Goal: Obtain resource: Download file/media

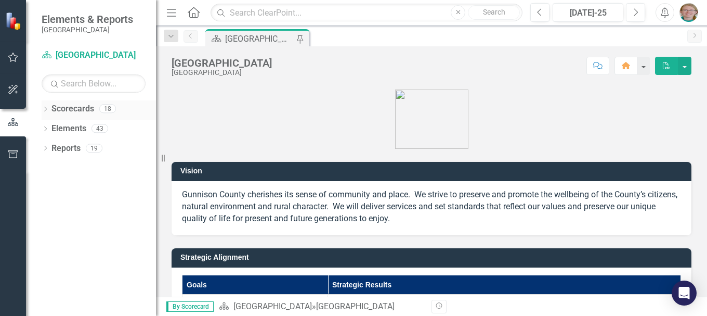
click at [46, 108] on icon "Dropdown" at bounding box center [45, 110] width 7 height 6
click at [49, 124] on div "Dropdown" at bounding box center [51, 128] width 8 height 9
click at [61, 148] on icon "Dropdown" at bounding box center [61, 148] width 8 height 6
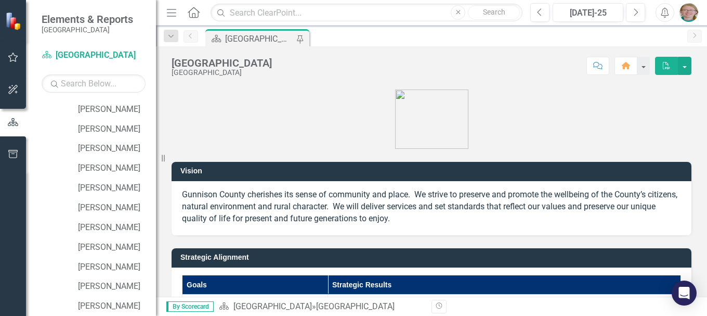
scroll to position [198, 0]
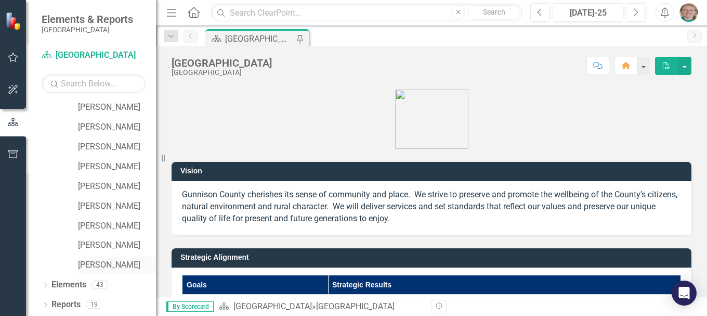
click at [113, 264] on link "[PERSON_NAME]" at bounding box center [117, 265] width 78 height 12
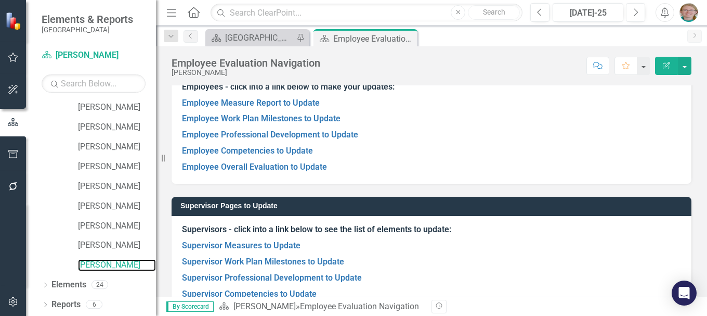
scroll to position [93, 0]
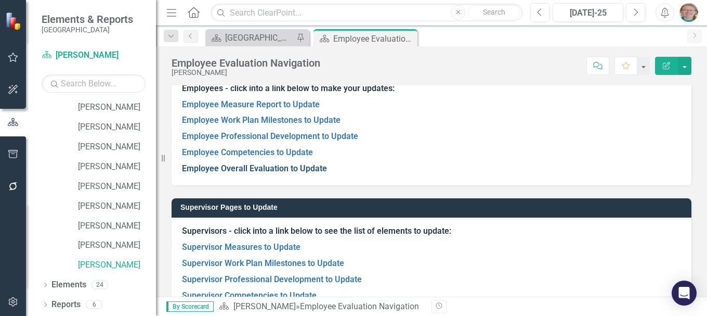
click at [280, 169] on link "Employee Overall Evaluation to Update" at bounding box center [254, 168] width 145 height 10
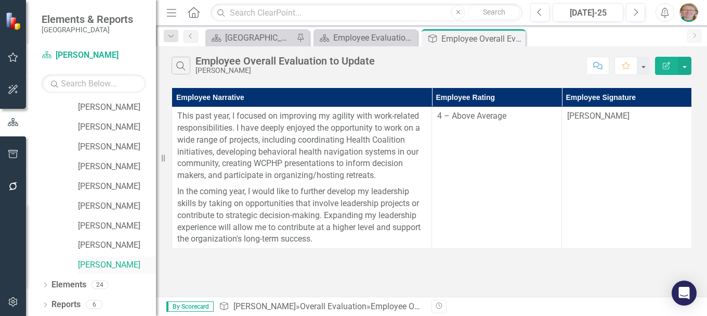
click at [100, 264] on link "[PERSON_NAME]" at bounding box center [117, 265] width 78 height 12
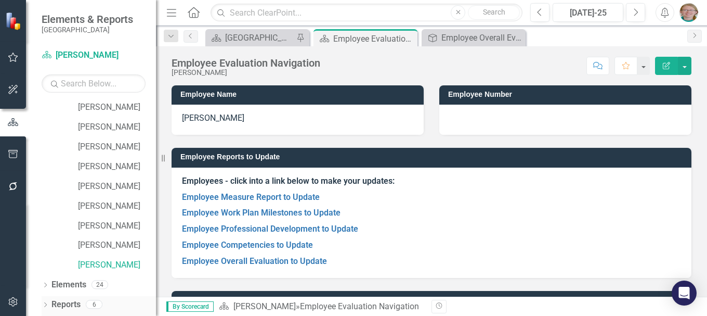
click at [46, 306] on icon "Dropdown" at bounding box center [45, 306] width 7 height 6
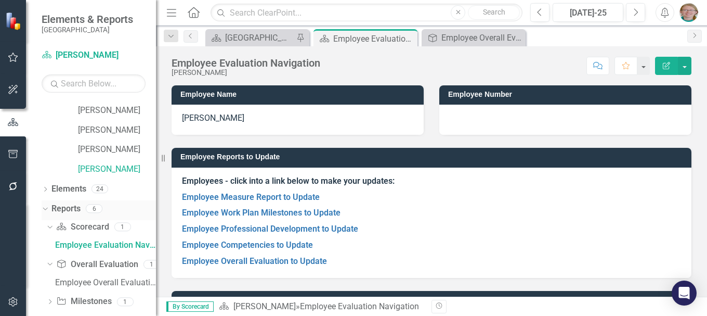
scroll to position [294, 0]
click at [88, 225] on link "Scorecard Scorecard" at bounding box center [82, 227] width 53 height 12
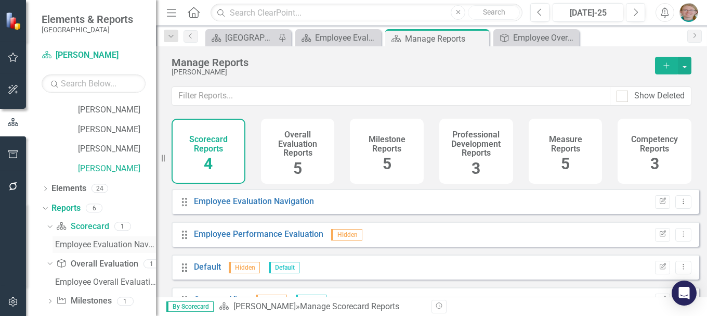
click at [87, 242] on div "Employee Evaluation Navigation" at bounding box center [105, 244] width 101 height 9
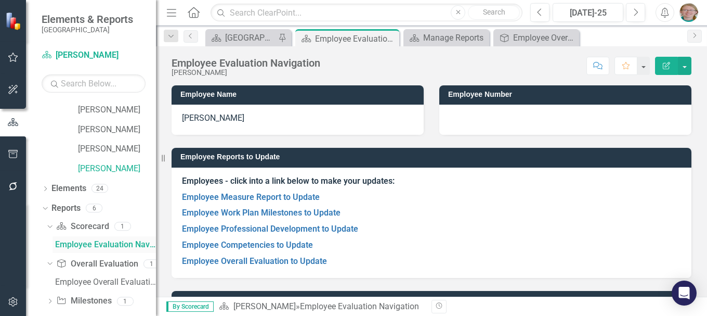
scroll to position [231, 0]
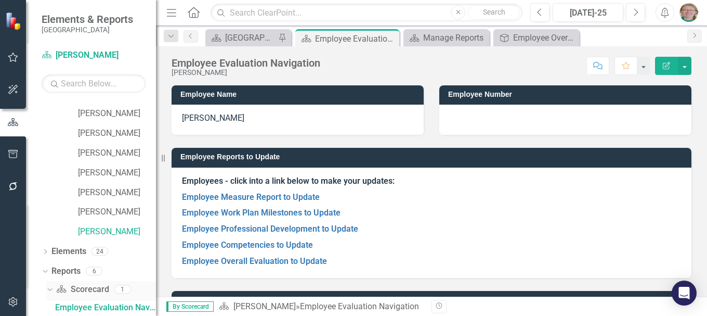
click at [88, 288] on link "Scorecard Scorecard" at bounding box center [82, 289] width 53 height 12
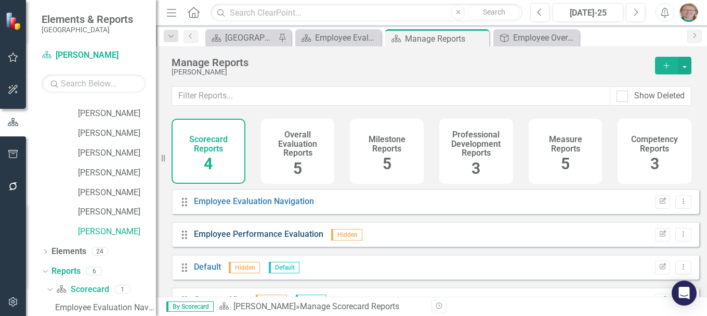
click at [253, 239] on link "Employee Performance Evaluation" at bounding box center [259, 234] width 130 height 10
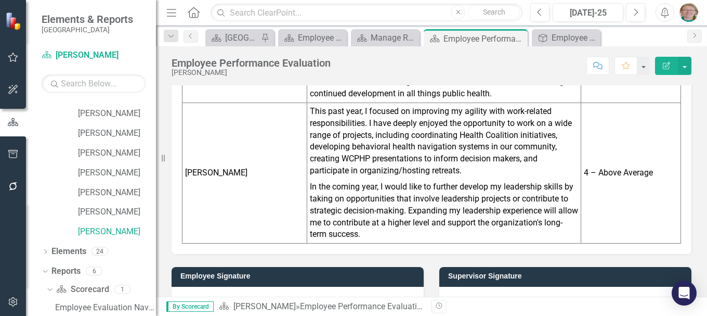
scroll to position [1806, 0]
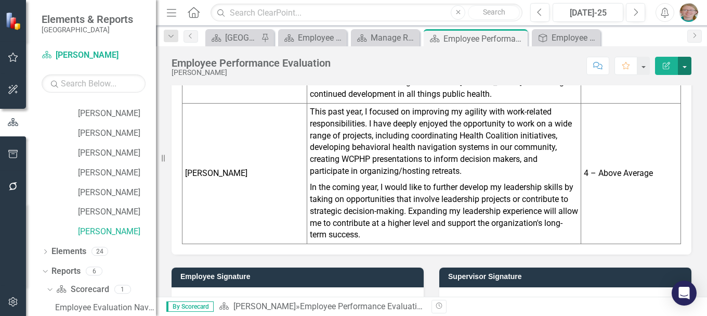
click at [683, 67] on button "button" at bounding box center [685, 66] width 14 height 18
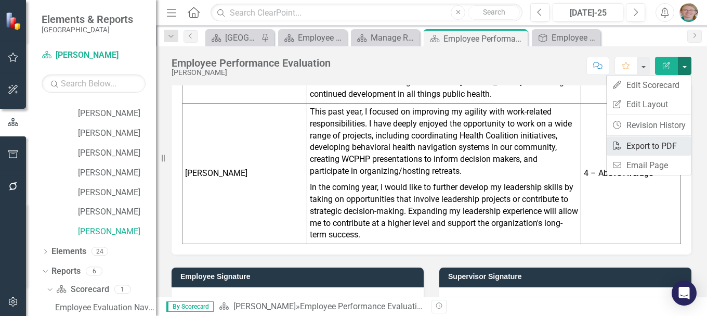
click at [660, 151] on link "PDF Export to PDF" at bounding box center [649, 145] width 84 height 19
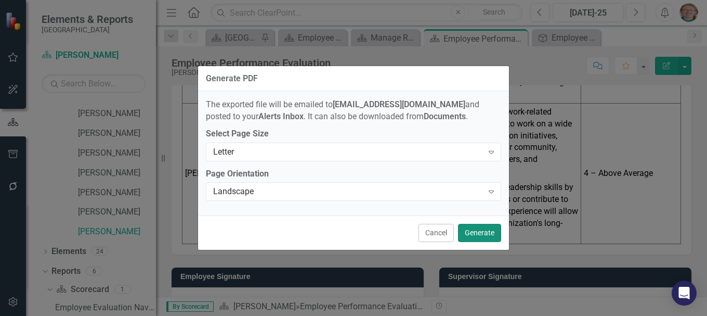
click at [491, 230] on button "Generate" at bounding box center [479, 233] width 43 height 18
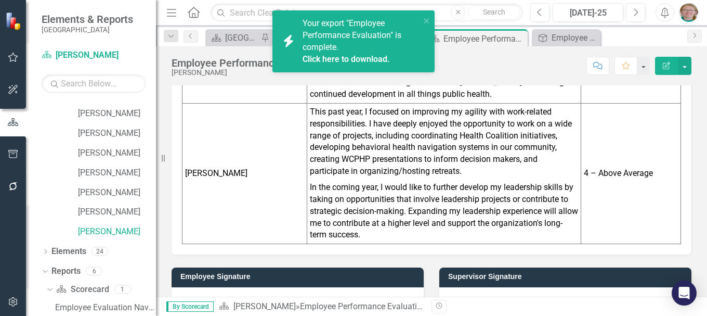
click at [338, 44] on span "Your export "Employee Performance Evaluation" is complete. Click here to downlo…" at bounding box center [360, 41] width 115 height 47
